Goal: Task Accomplishment & Management: Complete application form

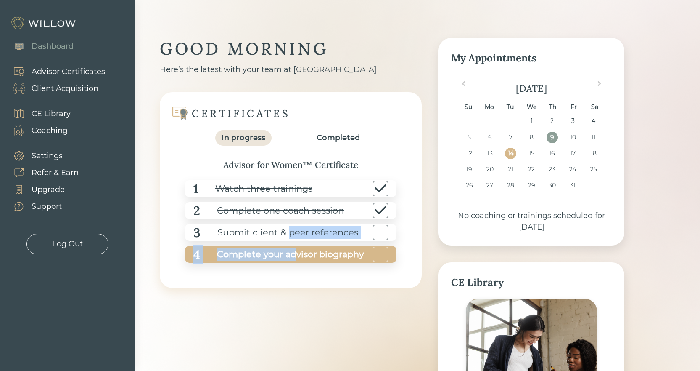
drag, startPoint x: 293, startPoint y: 239, endPoint x: 297, endPoint y: 245, distance: 7.4
click at [297, 245] on div "1 Watch three trainings 2 Complete one coach session 3 Submit client & peer ref…" at bounding box center [291, 221] width 228 height 99
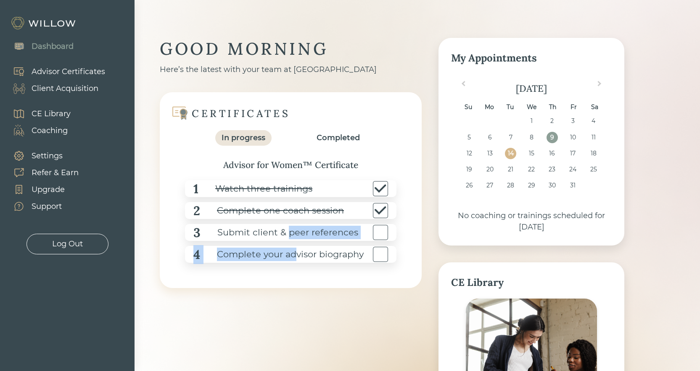
click at [228, 280] on div "CERTIFICATES In progress Completed Advisor for Women™ Certificate 1 Watch three…" at bounding box center [291, 190] width 262 height 196
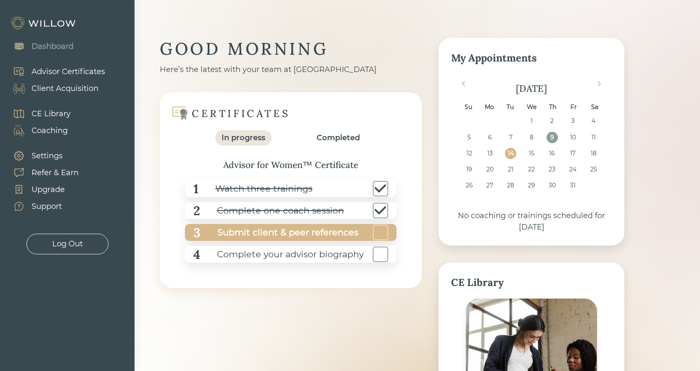
click at [229, 238] on div "Submit client & peer references" at bounding box center [280, 232] width 158 height 19
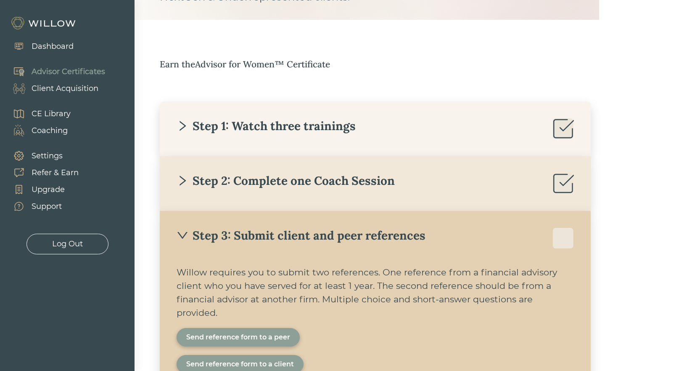
scroll to position [231, 0]
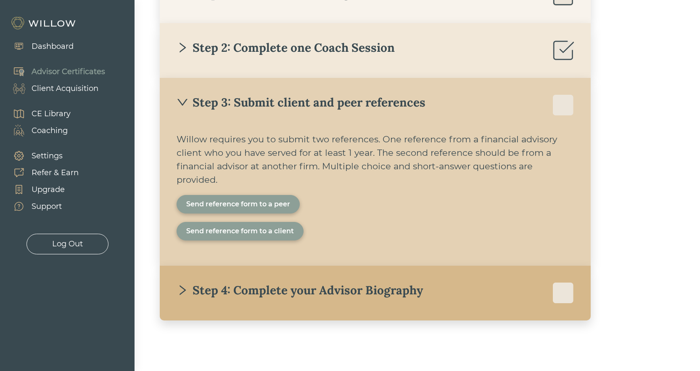
click at [260, 202] on div "Send reference form to a peer" at bounding box center [238, 204] width 104 height 10
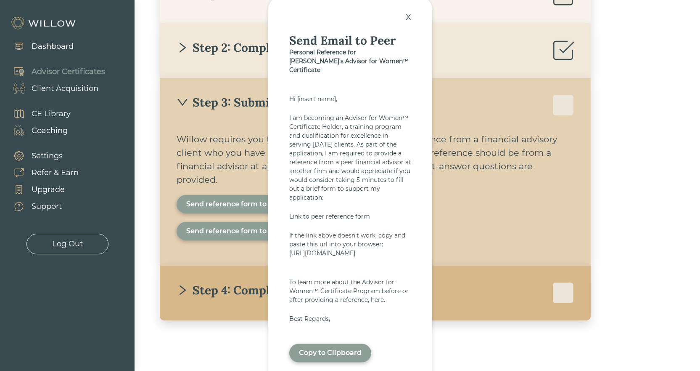
click at [317, 231] on div "If the link above doesn't work, copy and paste this url into your browser:" at bounding box center [350, 240] width 122 height 18
drag, startPoint x: 284, startPoint y: 241, endPoint x: 378, endPoint y: 266, distance: 97.1
click at [378, 266] on div "x Send Email to Peer Personal Reference for [PERSON_NAME]'s Advisor for Women™ …" at bounding box center [350, 190] width 164 height 386
copy div "[URL][DOMAIN_NAME]"
click at [411, 15] on div "x" at bounding box center [409, 17] width 14 height 19
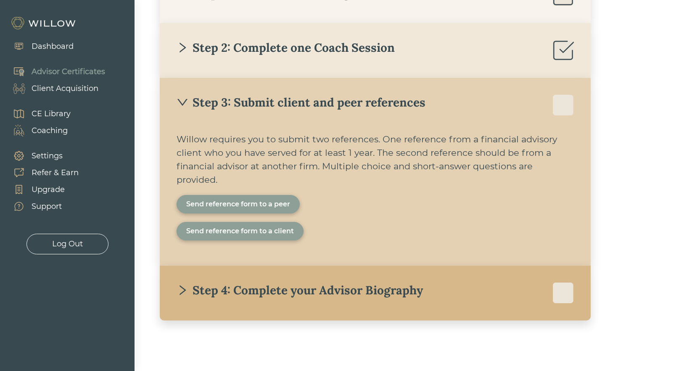
click at [249, 228] on div "Send reference form to a client" at bounding box center [240, 231] width 108 height 10
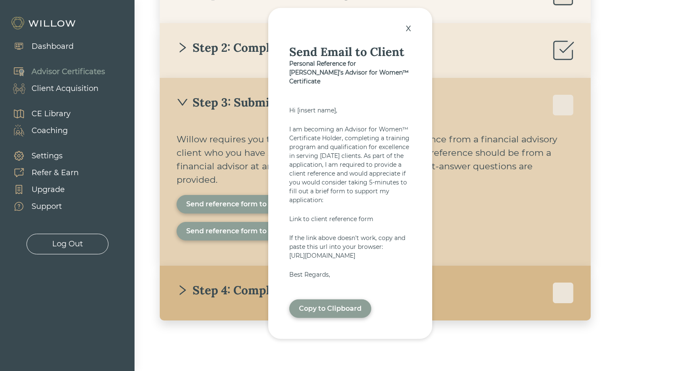
click at [330, 313] on div "Copy to Clipboard" at bounding box center [330, 308] width 63 height 10
